Goal: Information Seeking & Learning: Learn about a topic

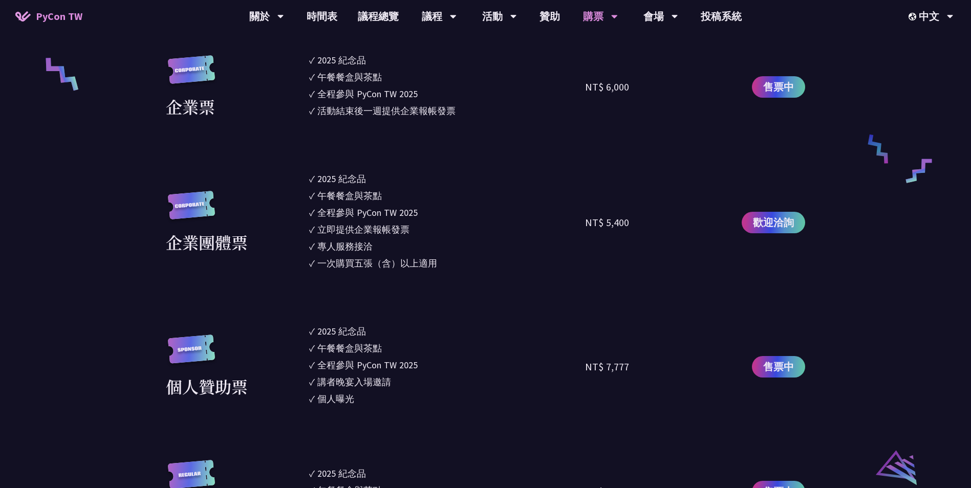
scroll to position [717, 0]
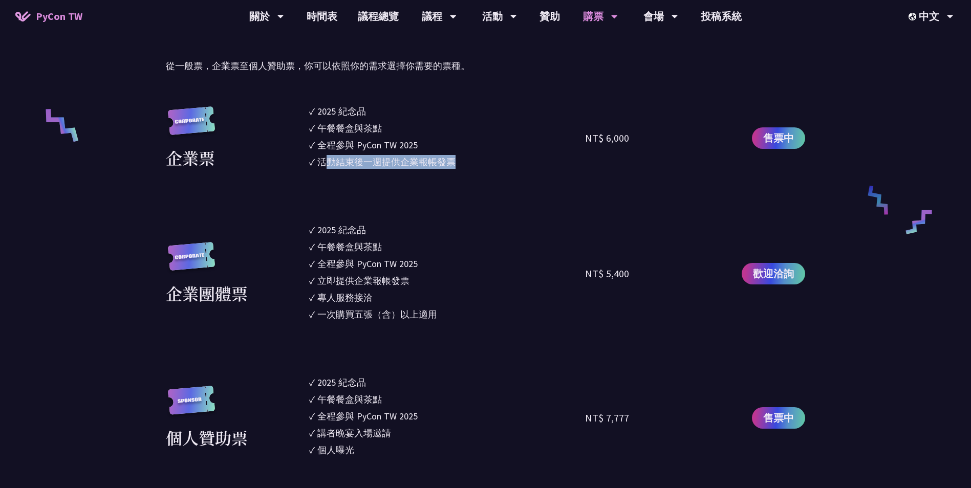
drag, startPoint x: 325, startPoint y: 157, endPoint x: 455, endPoint y: 162, distance: 130.1
click at [455, 162] on div "活動結束後一週提供企業報帳發票" at bounding box center [386, 162] width 138 height 14
drag, startPoint x: 317, startPoint y: 146, endPoint x: 417, endPoint y: 149, distance: 100.4
click at [417, 149] on li "✓ 全程參與 PyCon TW 2025" at bounding box center [447, 145] width 276 height 14
drag, startPoint x: 417, startPoint y: 149, endPoint x: 446, endPoint y: 199, distance: 57.3
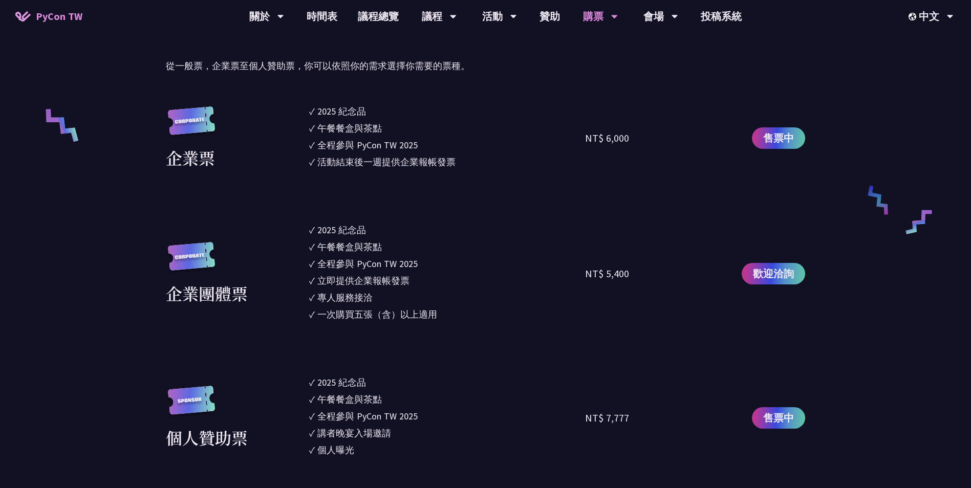
click at [446, 199] on section "企業票 ✓ 2025 紀念品 ✓ 午餐餐盒與茶點 ✓ 全程參與 PyCon TW 2025 ✓ 活動結束後一週提供企業報帳發票 NT$ 6,000 售票中 企…" at bounding box center [485, 456] width 639 height 704
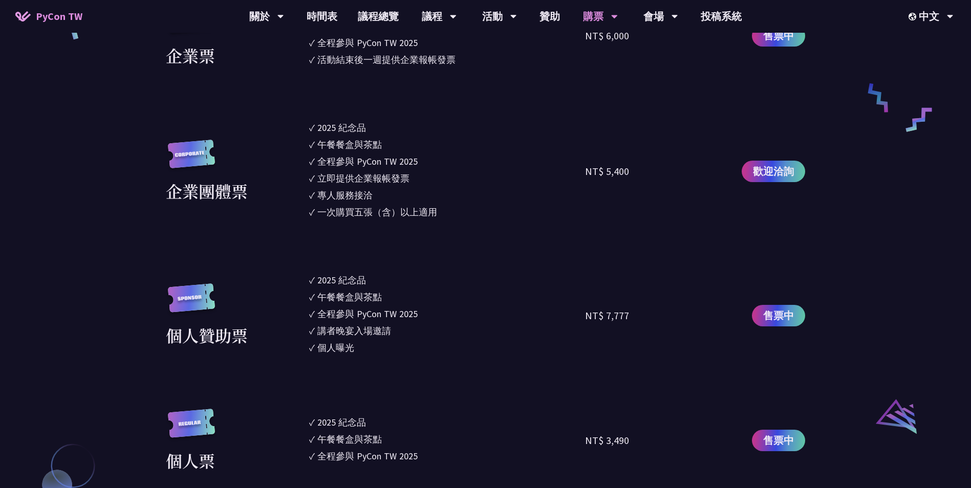
scroll to position [768, 0]
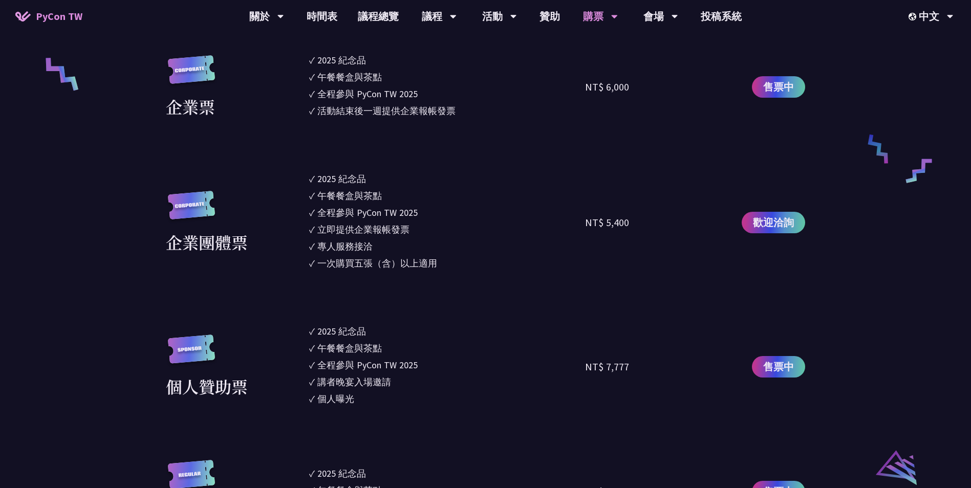
drag, startPoint x: 461, startPoint y: 114, endPoint x: 349, endPoint y: 115, distance: 111.6
click at [349, 115] on li "✓ 活動結束後一週提供企業報帳發票" at bounding box center [447, 111] width 276 height 14
click at [350, 113] on div "活動結束後一週提供企業報帳發票" at bounding box center [386, 111] width 138 height 14
drag, startPoint x: 319, startPoint y: 108, endPoint x: 455, endPoint y: 114, distance: 135.3
click at [455, 114] on div "活動結束後一週提供企業報帳發票" at bounding box center [386, 111] width 138 height 14
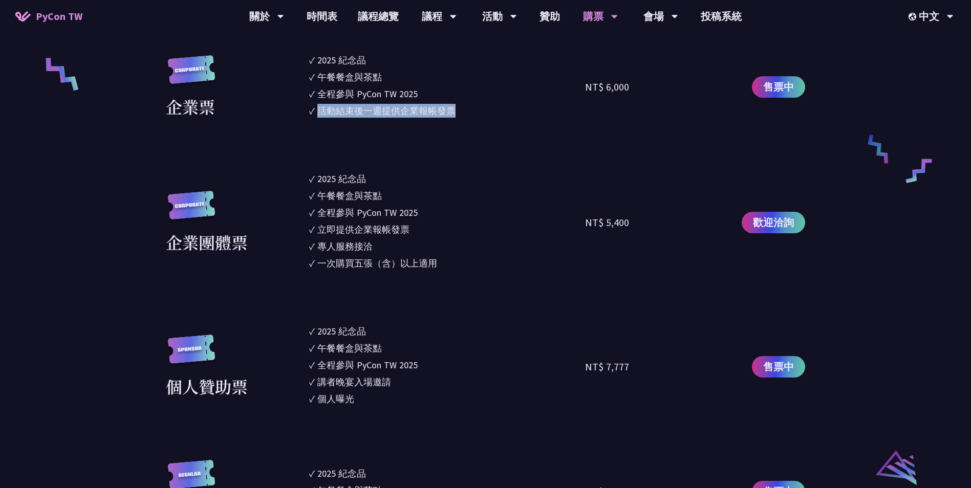
copy div "活動結束後一週提供企業報帳發票"
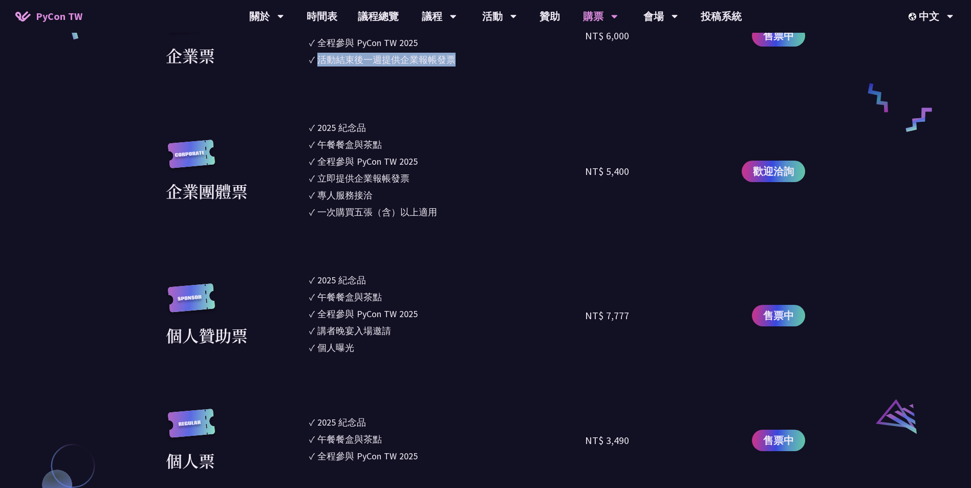
scroll to position [717, 0]
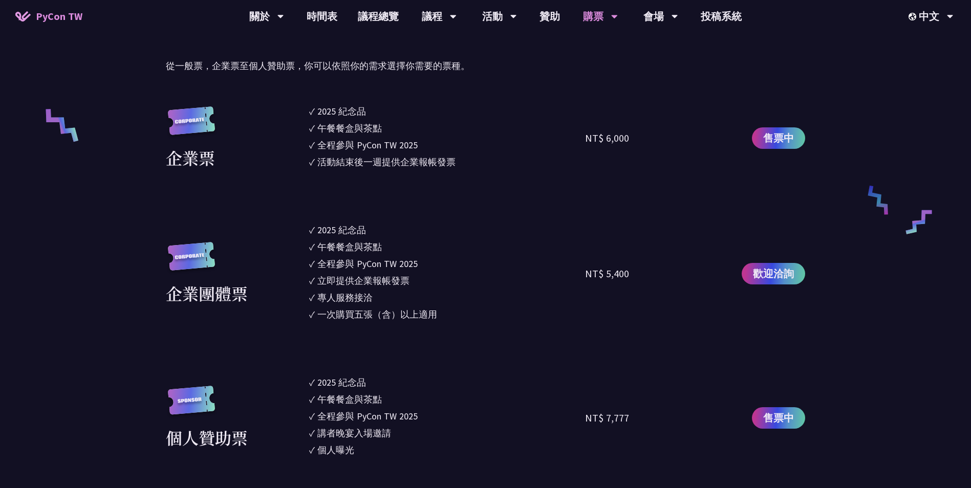
click at [462, 154] on ul "✓ 2025 [PERSON_NAME]✓ 午餐餐盒與茶點 ✓ 全程參與 PyCon TW 2025 ✓ 活動結束後一週提供企業報帳發票" at bounding box center [447, 138] width 276 height 68
drag, startPoint x: 463, startPoint y: 160, endPoint x: 454, endPoint y: 166, distance: 10.4
click at [454, 166] on li "✓ 活動結束後一週提供企業報帳發票" at bounding box center [447, 162] width 276 height 14
copy li "✓ 活動結束後一週提供企業報帳發票"
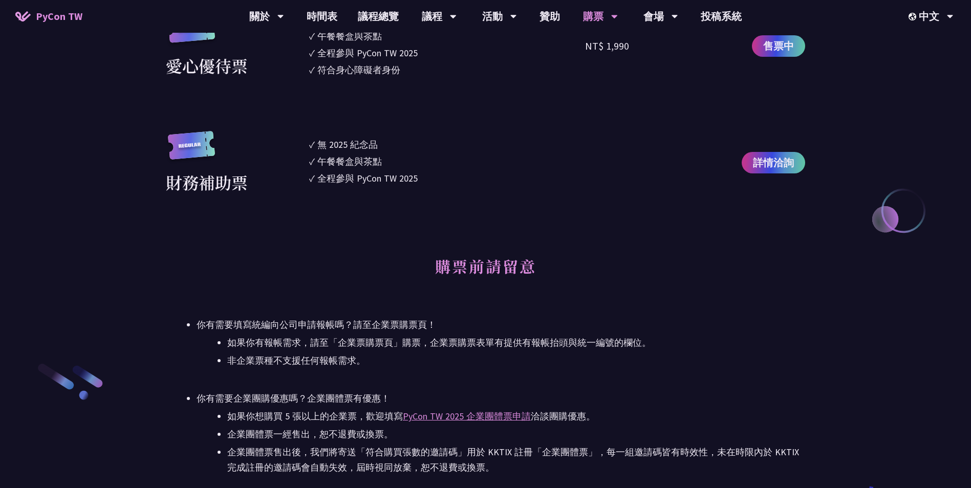
scroll to position [1484, 0]
